Goal: Information Seeking & Learning: Learn about a topic

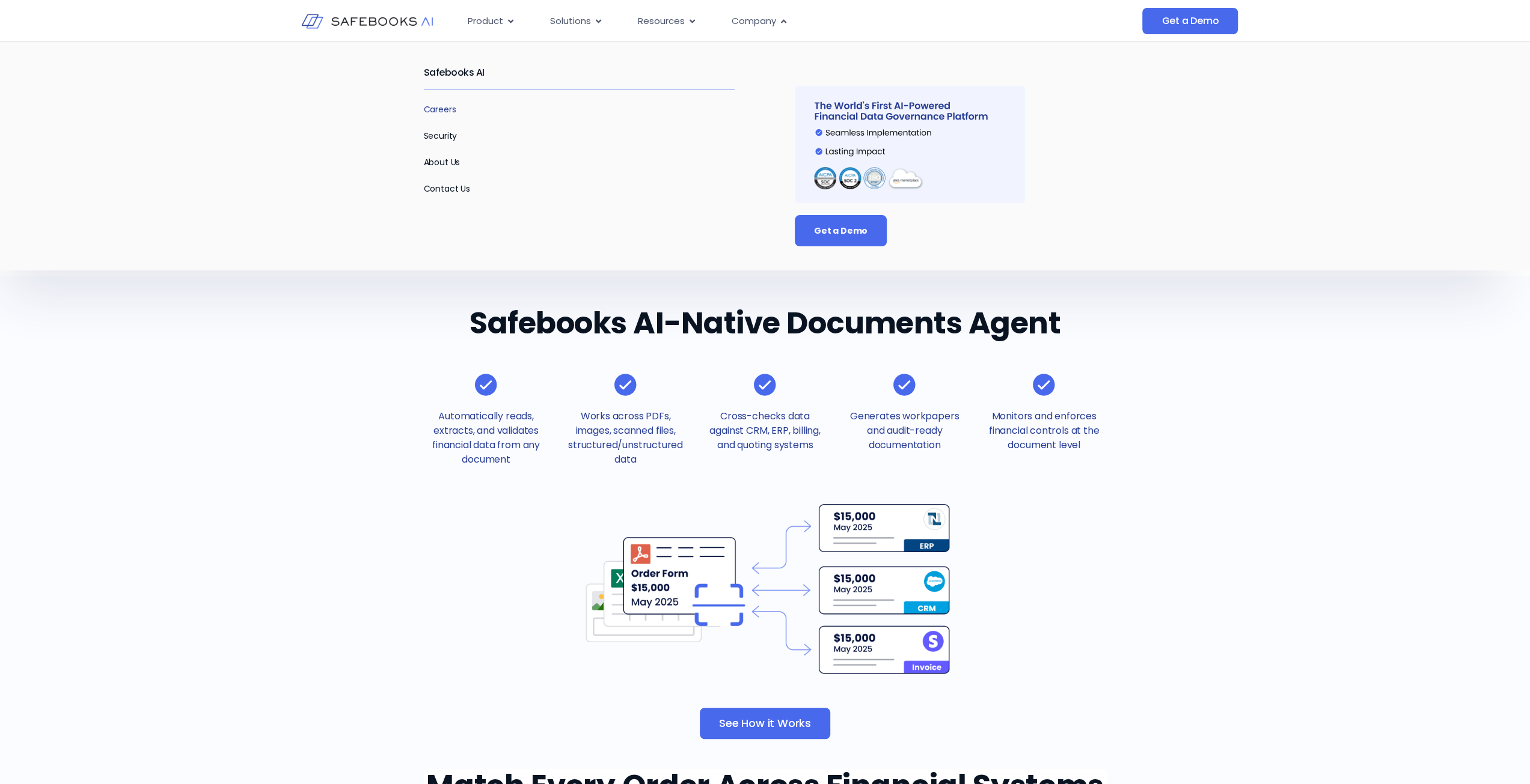
click at [444, 105] on link "Careers" at bounding box center [440, 109] width 33 height 12
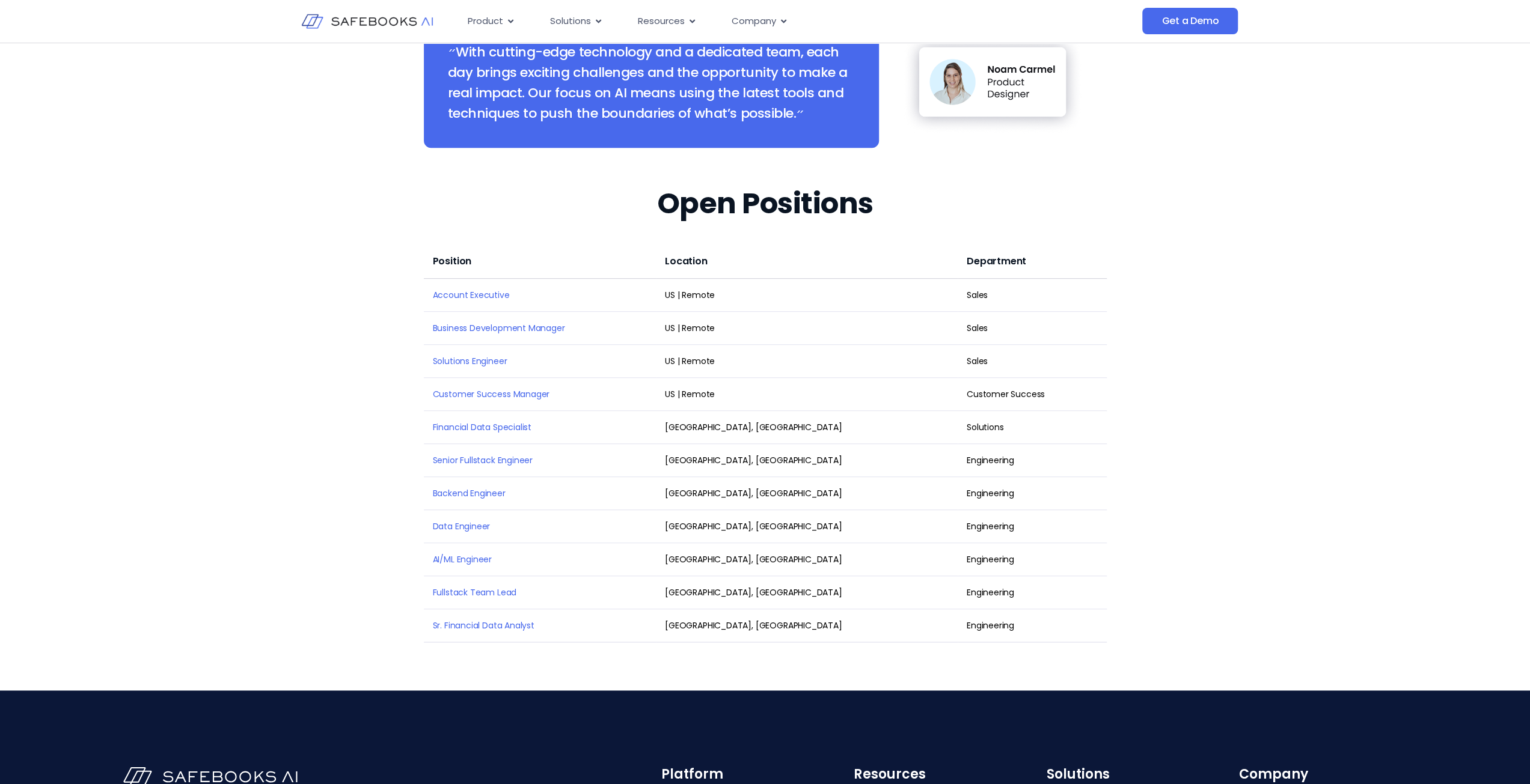
scroll to position [1416, 0]
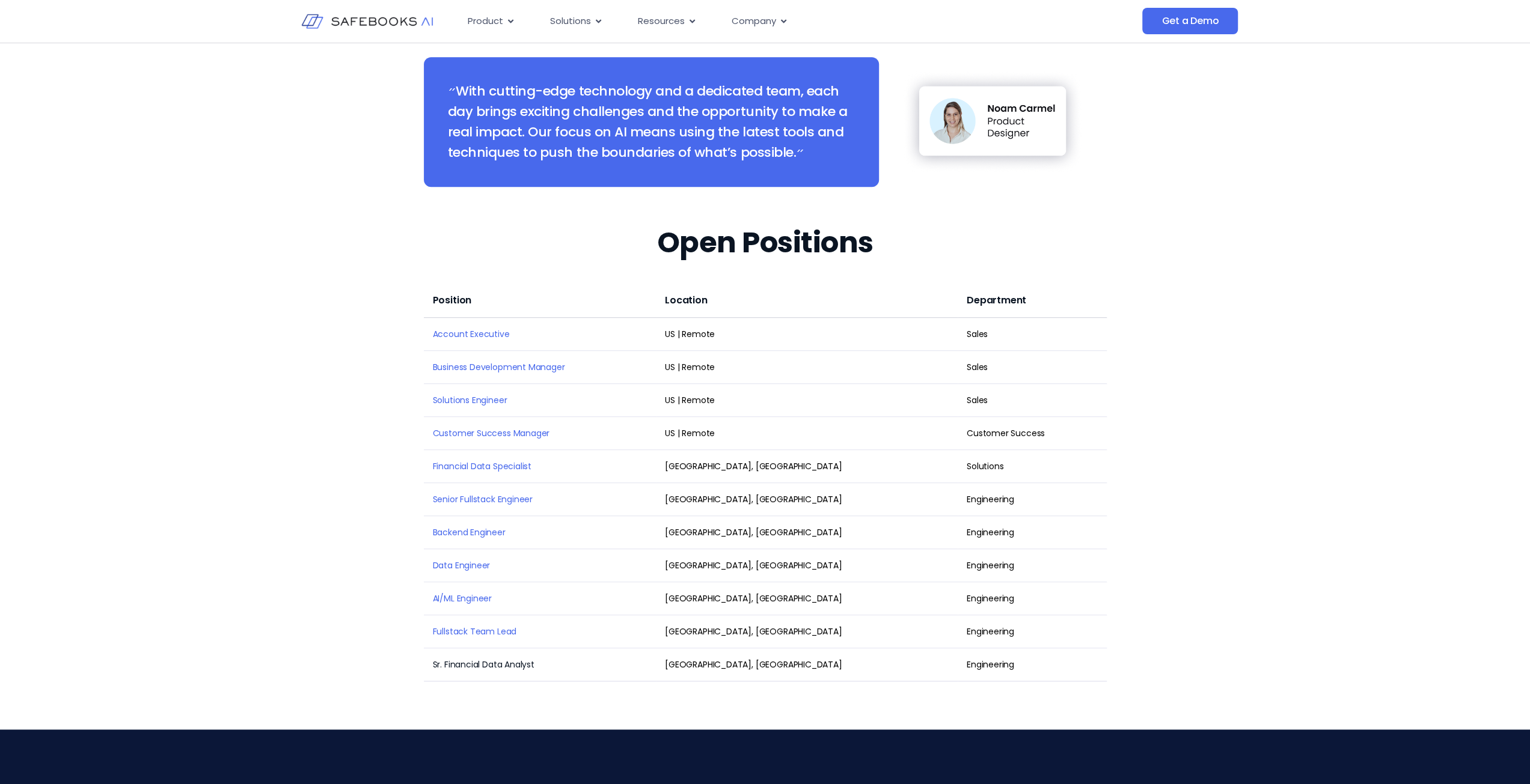
click at [476, 658] on link "Sr. Financial Data Analyst" at bounding box center [484, 664] width 102 height 12
click at [459, 427] on link "Customer Success Manager" at bounding box center [492, 433] width 118 height 12
